Goal: Navigation & Orientation: Find specific page/section

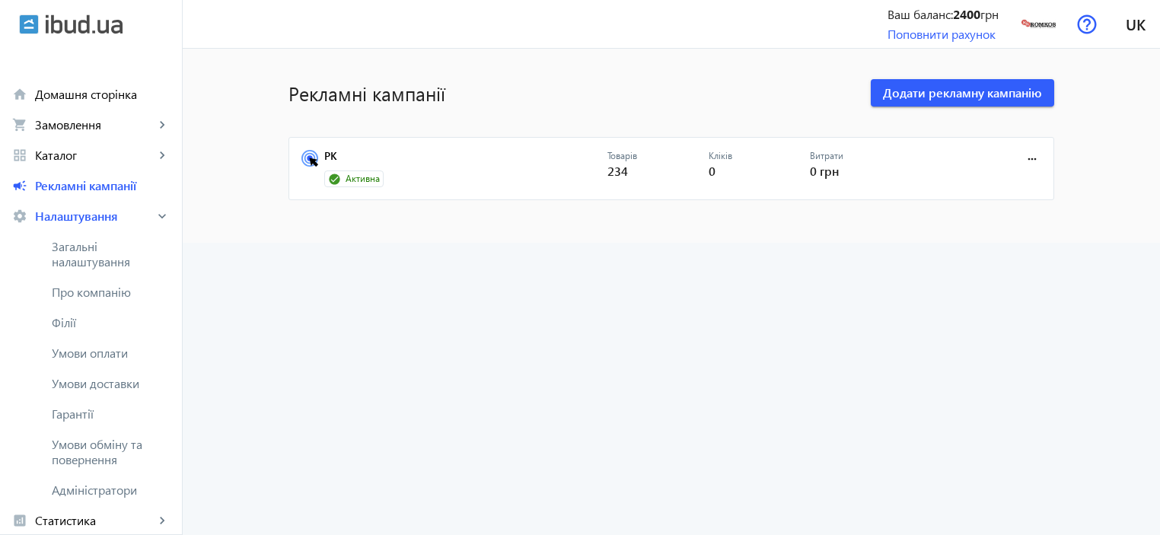
scroll to position [143, 0]
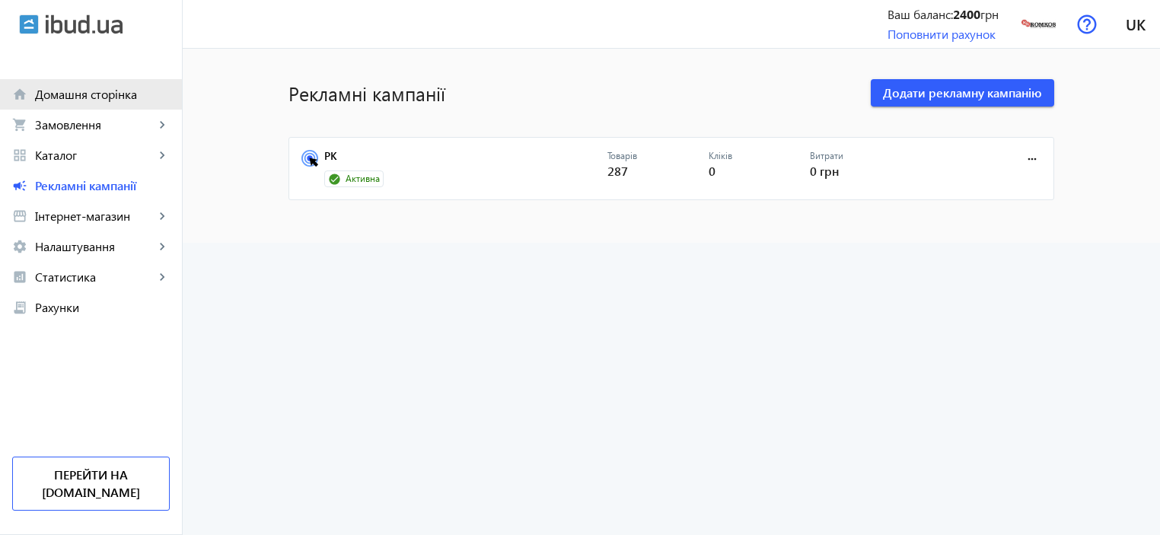
click at [77, 101] on span "Домашня сторінка" at bounding box center [102, 94] width 135 height 15
